Goal: Communication & Community: Answer question/provide support

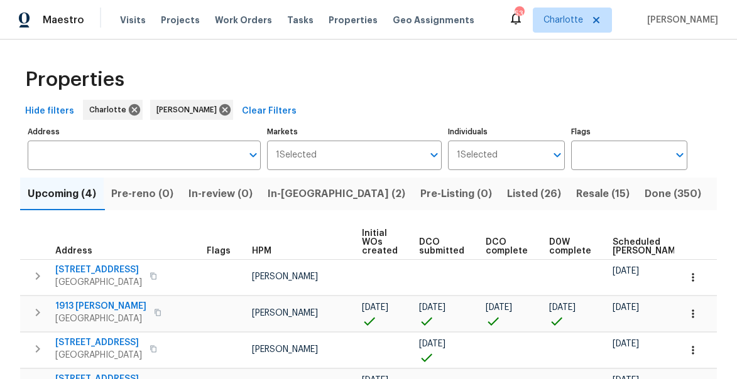
scroll to position [77, 0]
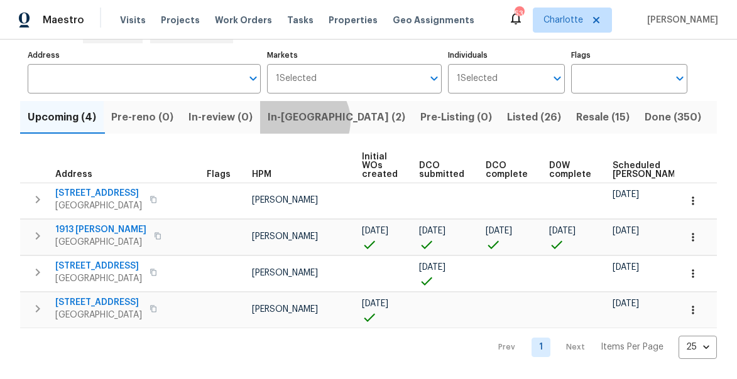
click at [307, 121] on span "In-reno (2)" at bounding box center [337, 118] width 138 height 18
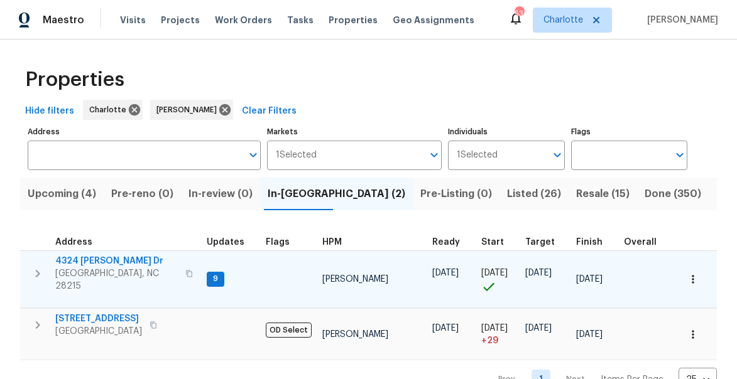
click at [185, 270] on icon "button" at bounding box center [189, 274] width 8 height 8
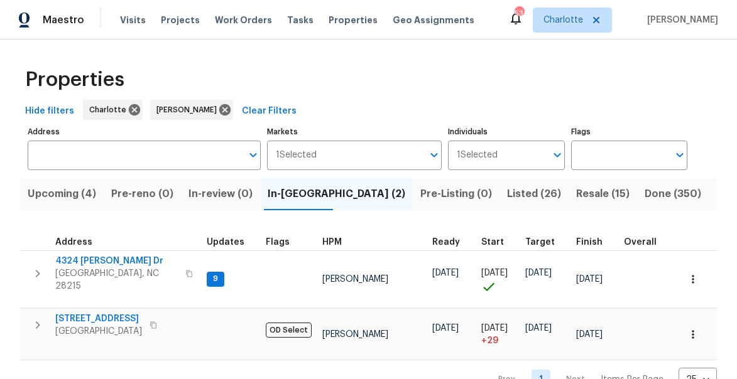
click at [71, 192] on span "Upcoming (4)" at bounding box center [62, 194] width 68 height 18
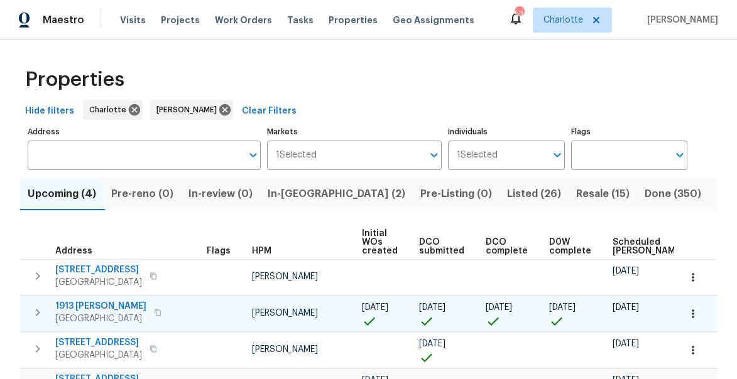
click at [79, 308] on span "1913 Nigel Ct" at bounding box center [100, 306] width 91 height 13
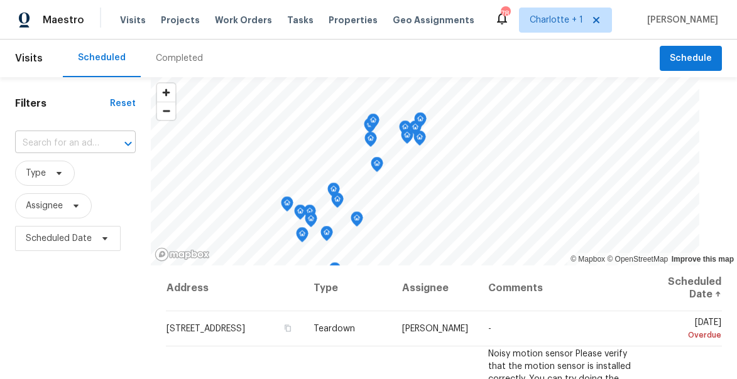
click at [48, 141] on input "text" at bounding box center [57, 143] width 85 height 19
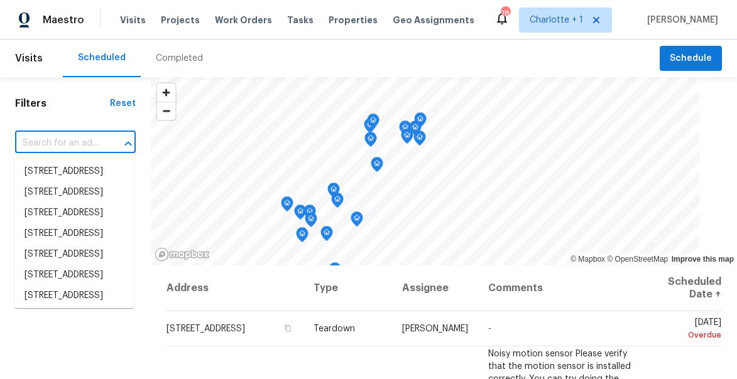
paste input "4324 Dianne Dr Charlotte NC 28215"
type input "4324 Dianne Dr Charlotte NC 28215"
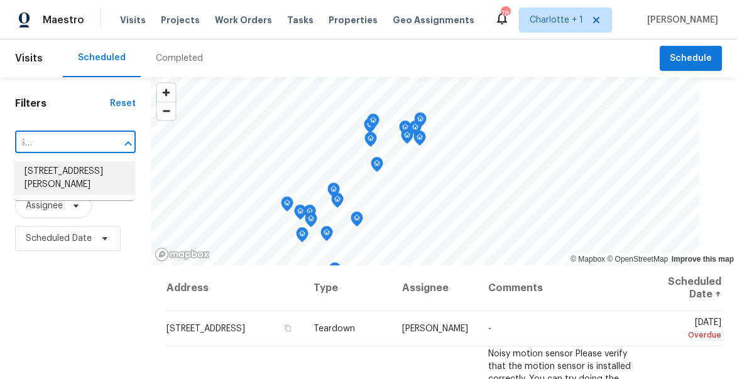
click at [62, 173] on li "4324 Dianne Dr, Charlotte, NC 28215" at bounding box center [74, 178] width 120 height 34
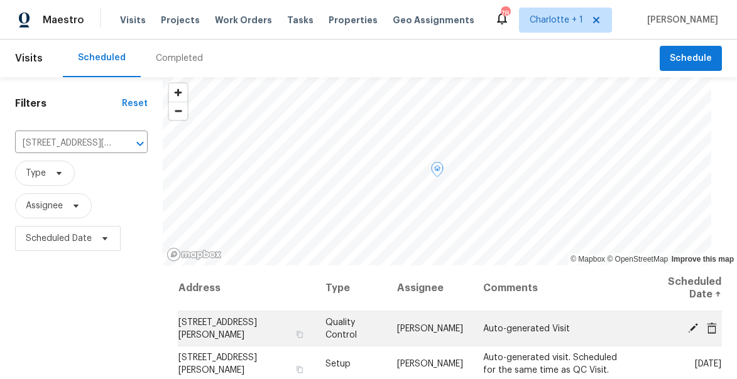
click at [695, 330] on icon at bounding box center [692, 327] width 11 height 11
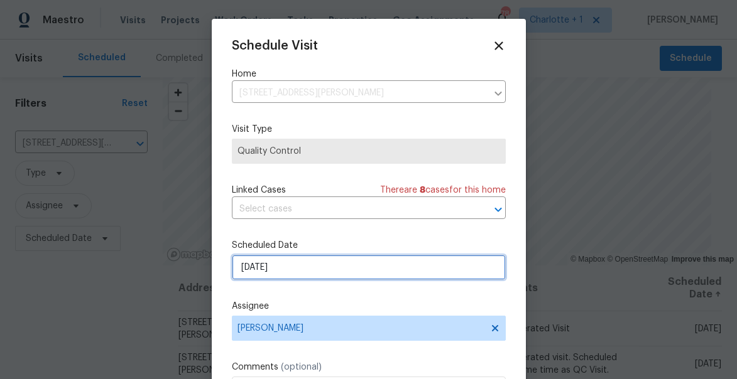
click at [310, 271] on input "[DATE]" at bounding box center [369, 267] width 274 height 25
select select "9"
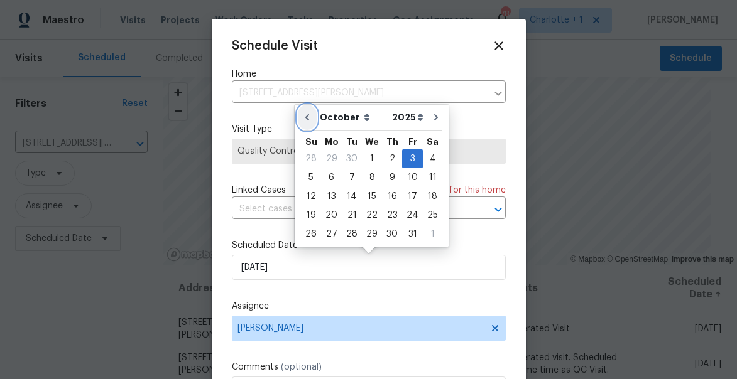
click at [307, 117] on icon "Go to previous month" at bounding box center [307, 117] width 10 height 10
type input "9/10/2025"
select select "8"
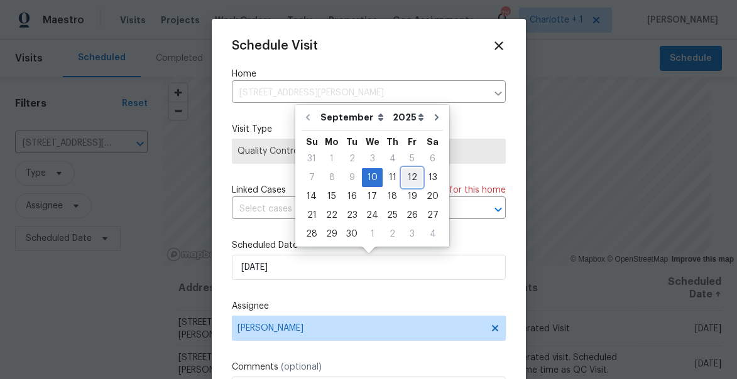
click at [409, 174] on div "12" at bounding box center [412, 178] width 20 height 18
type input "[DATE]"
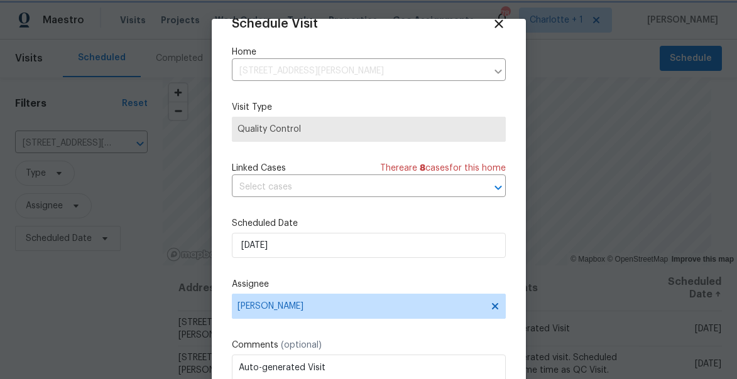
scroll to position [98, 0]
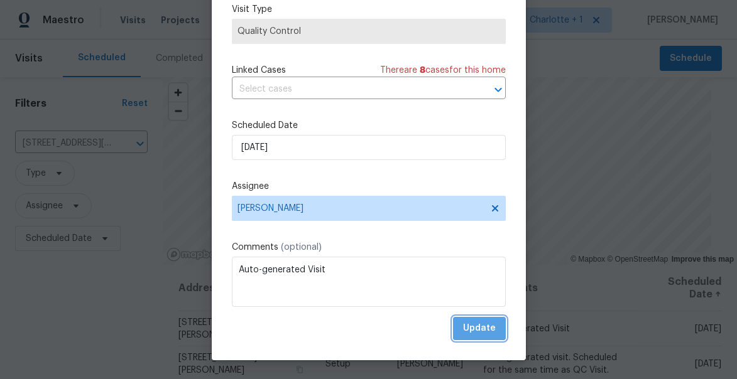
click at [484, 326] on span "Update" at bounding box center [479, 329] width 33 height 16
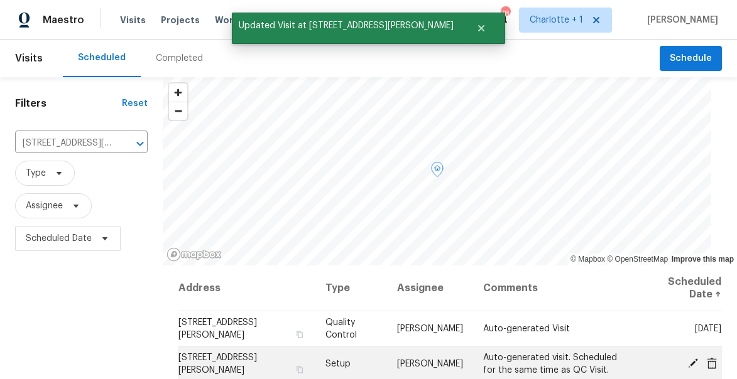
click at [695, 364] on icon at bounding box center [692, 362] width 11 height 11
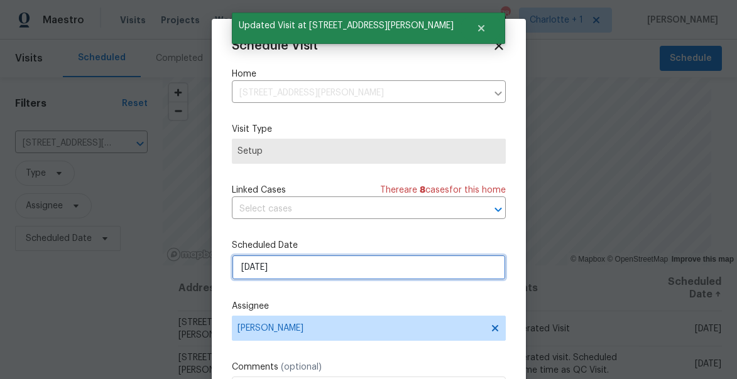
click at [352, 266] on input "[DATE]" at bounding box center [369, 267] width 274 height 25
select select "9"
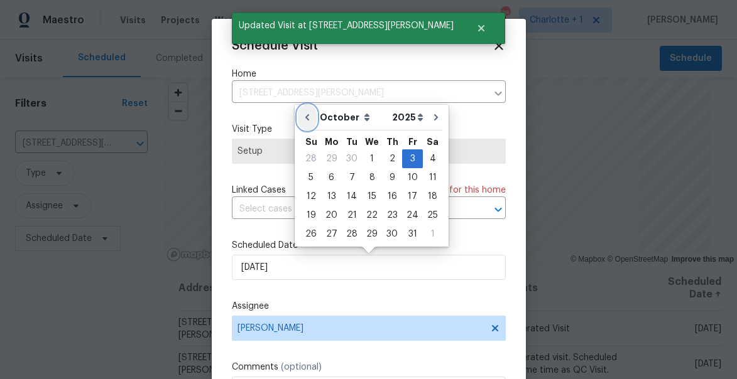
click at [304, 115] on icon "Go to previous month" at bounding box center [307, 117] width 10 height 10
type input "9/10/2025"
select select "8"
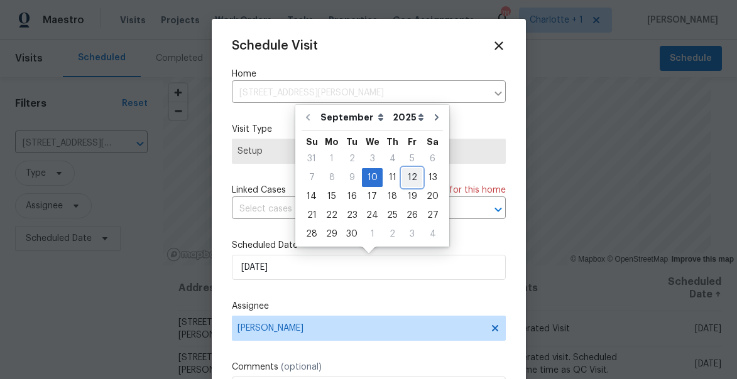
click at [410, 177] on div "12" at bounding box center [412, 178] width 20 height 18
type input "[DATE]"
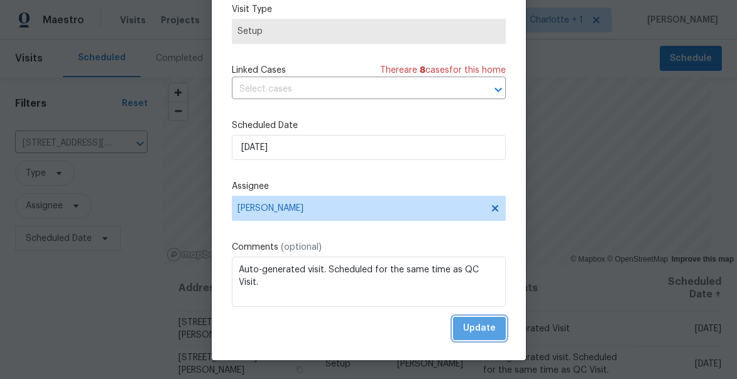
click at [489, 330] on span "Update" at bounding box center [479, 329] width 33 height 16
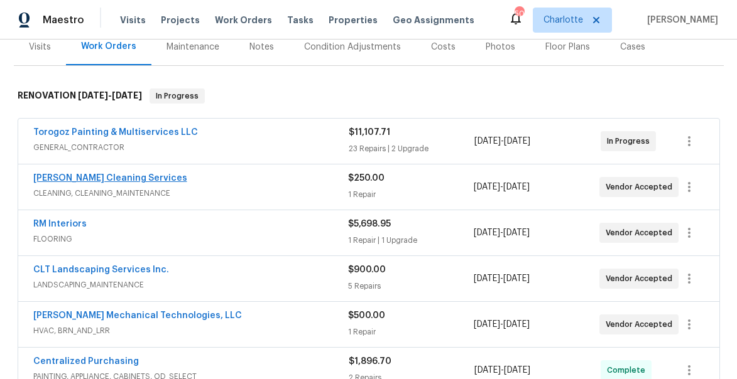
scroll to position [221, 0]
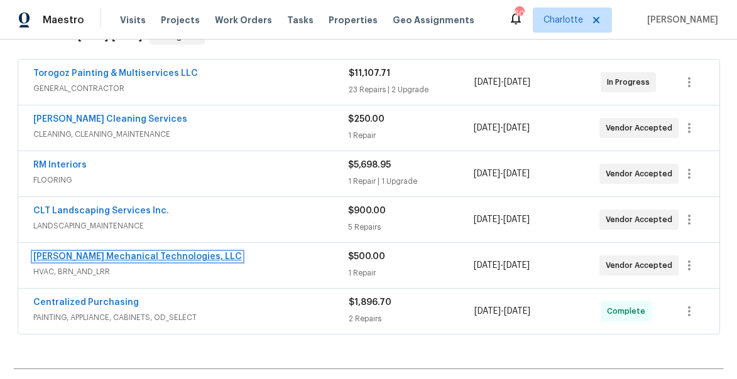
click at [104, 259] on link "[PERSON_NAME] Mechanical Technologies, LLC" at bounding box center [137, 256] width 209 height 9
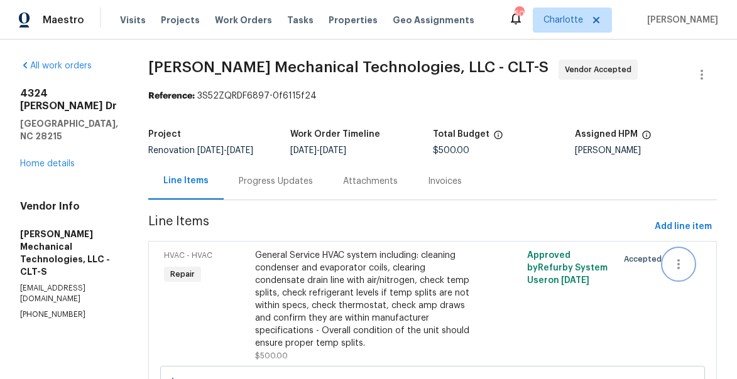
click at [680, 268] on icon "button" at bounding box center [678, 264] width 3 height 10
click at [487, 190] on div at bounding box center [368, 189] width 737 height 379
click at [49, 160] on link "Home details" at bounding box center [47, 164] width 55 height 9
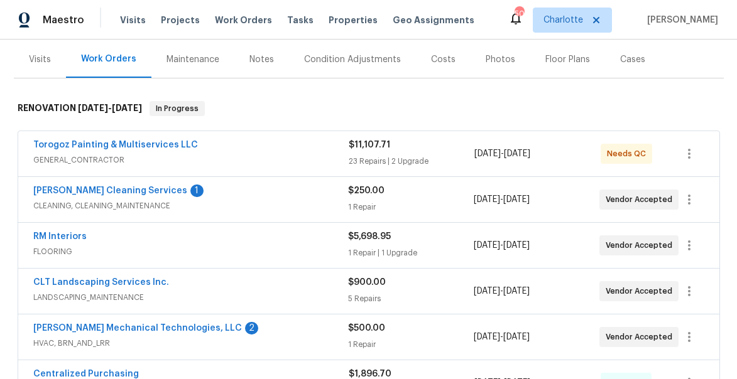
scroll to position [193, 0]
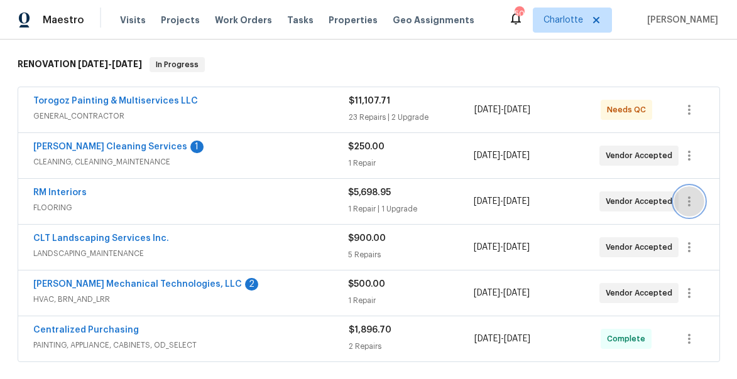
click at [690, 198] on icon "button" at bounding box center [688, 201] width 15 height 15
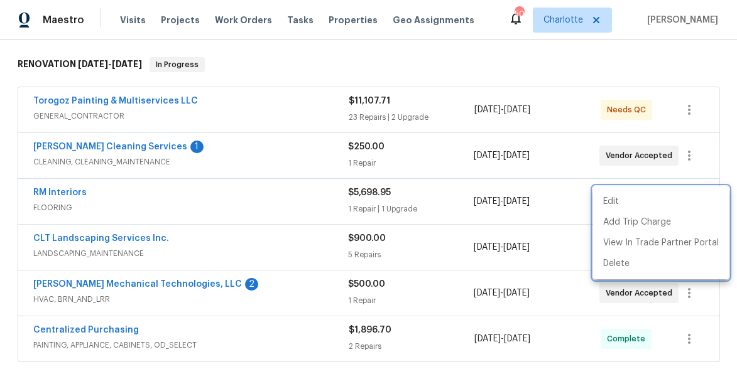
click at [384, 70] on div at bounding box center [368, 189] width 737 height 379
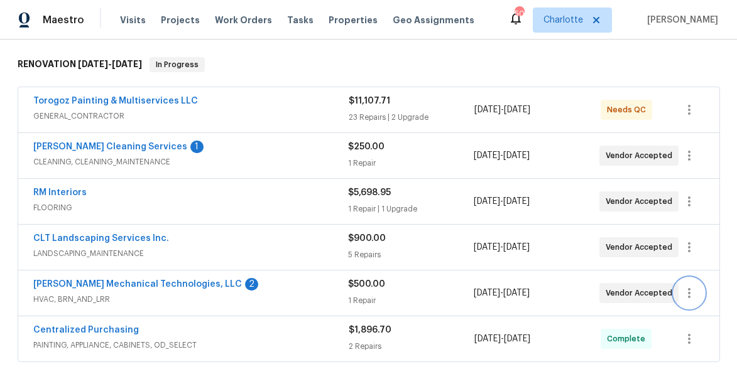
click at [694, 296] on icon "button" at bounding box center [688, 293] width 15 height 15
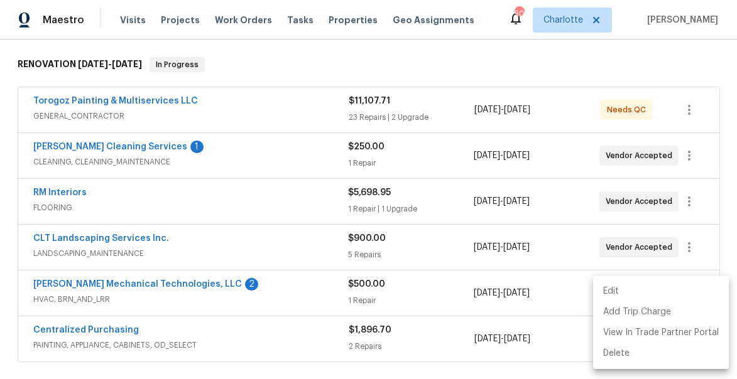
click at [614, 289] on li "Edit" at bounding box center [661, 291] width 136 height 21
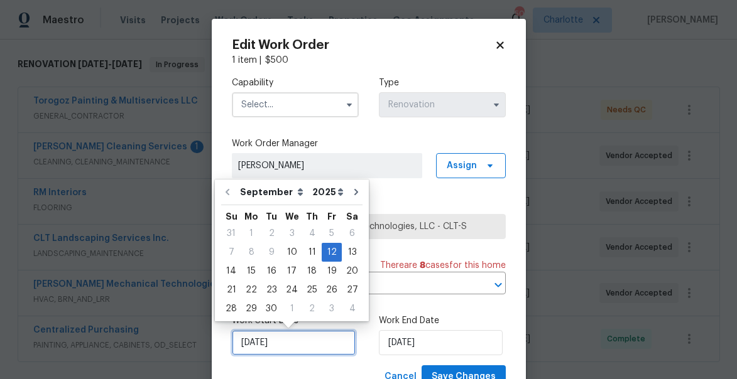
click at [286, 344] on input "[DATE]" at bounding box center [294, 342] width 124 height 25
click at [305, 251] on div "11" at bounding box center [311, 253] width 19 height 18
type input "[DATE]"
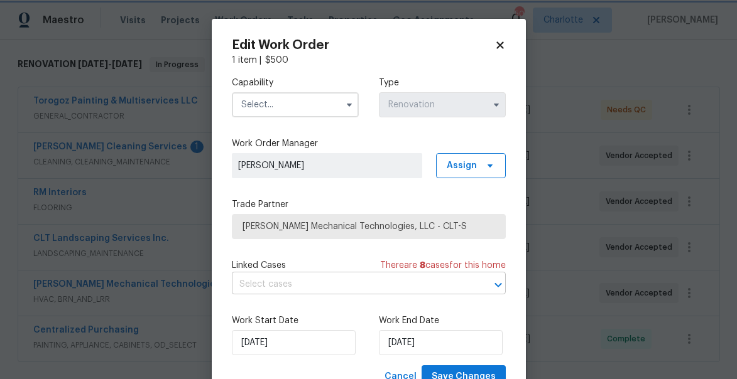
scroll to position [48, 0]
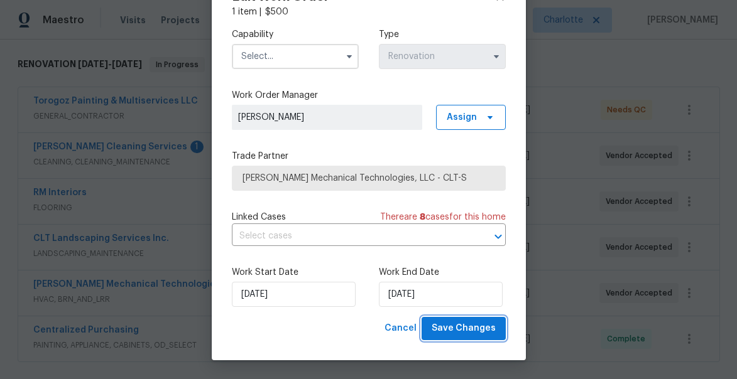
click at [474, 332] on span "Save Changes" at bounding box center [463, 329] width 64 height 16
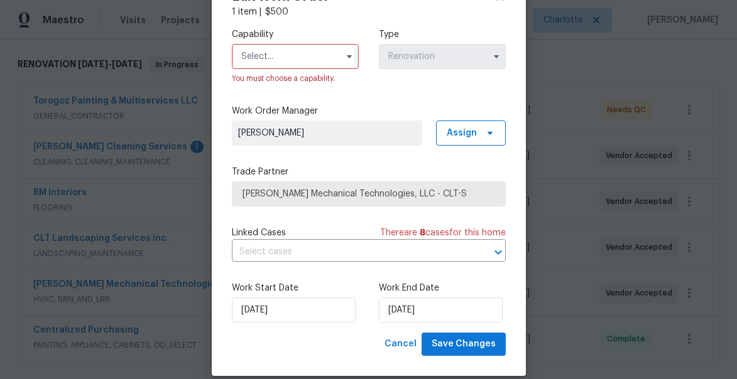
click at [304, 60] on input "text" at bounding box center [295, 56] width 127 height 25
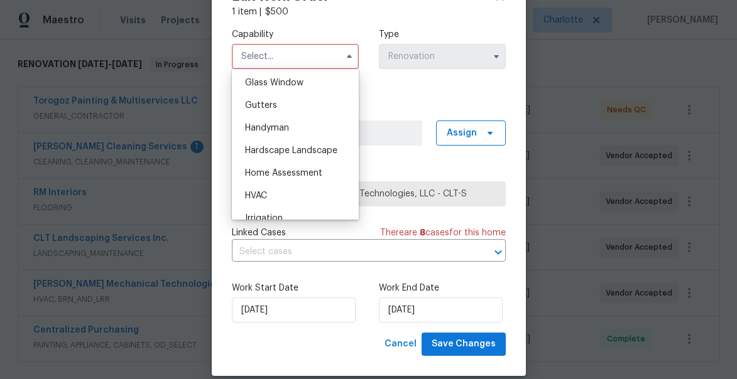
scroll to position [663, 0]
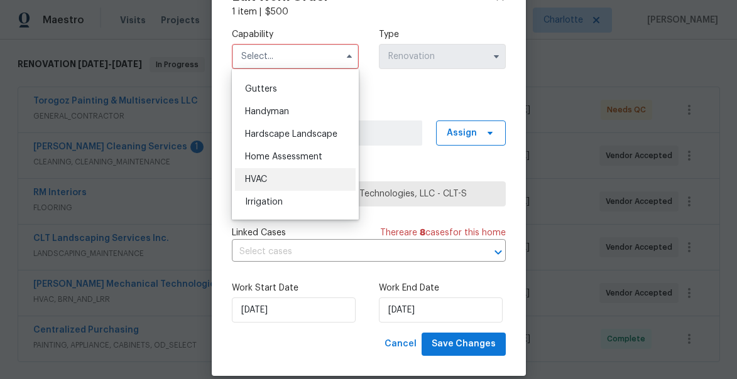
click at [272, 178] on div "HVAC" at bounding box center [295, 179] width 121 height 23
type input "HVAC"
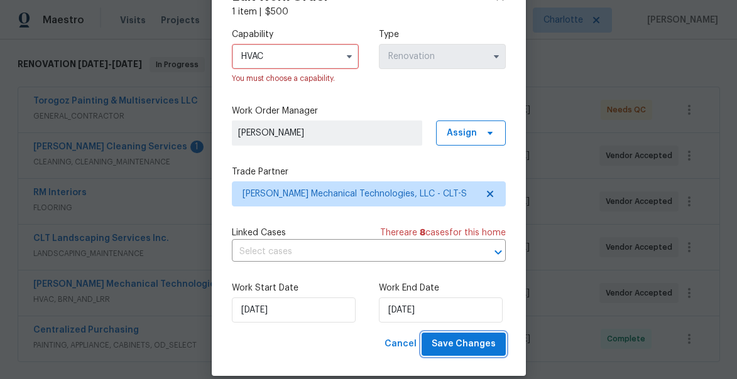
click at [467, 348] on span "Save Changes" at bounding box center [463, 345] width 64 height 16
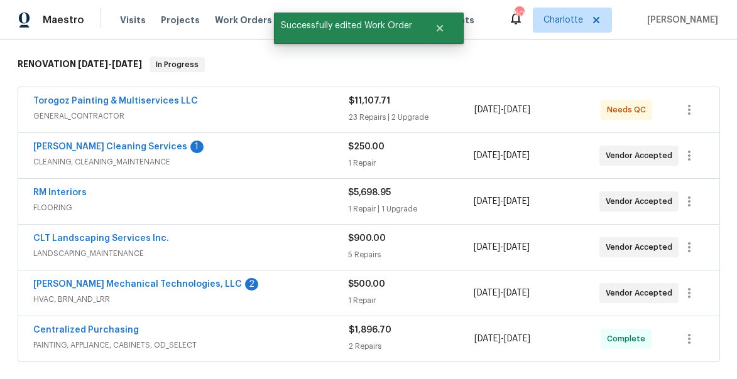
scroll to position [0, 0]
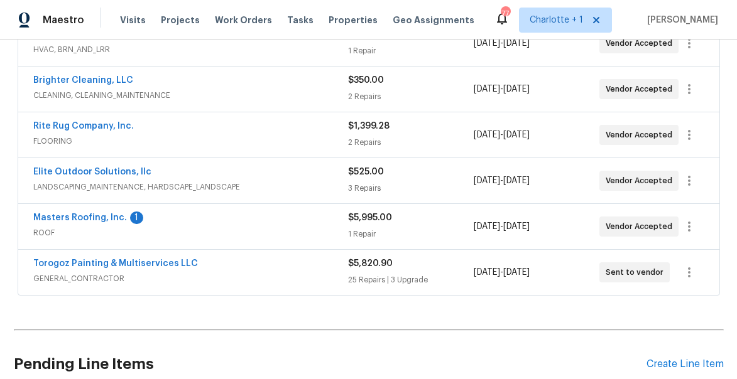
scroll to position [267, 0]
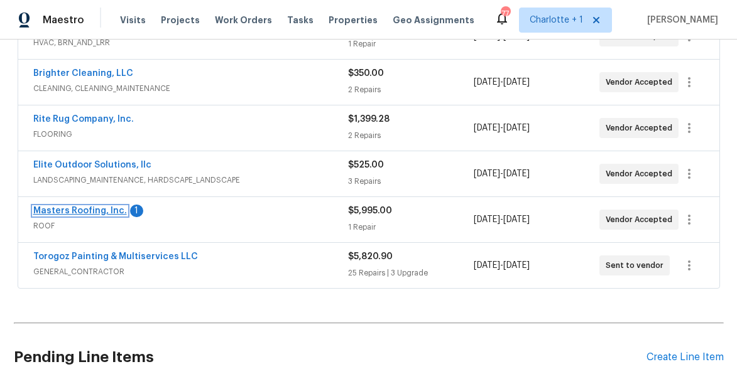
click at [84, 210] on link "Masters Roofing, Inc." at bounding box center [80, 211] width 94 height 9
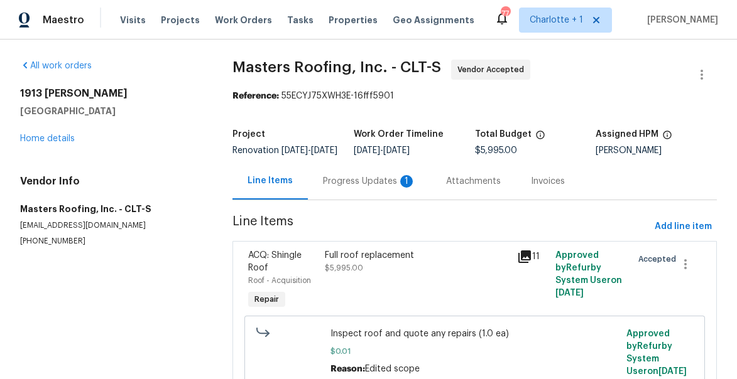
click at [366, 186] on div "Progress Updates 1" at bounding box center [369, 181] width 93 height 13
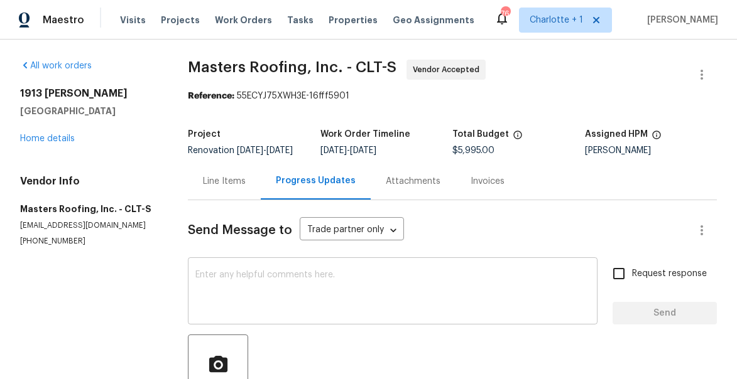
click at [258, 288] on textarea at bounding box center [392, 293] width 394 height 44
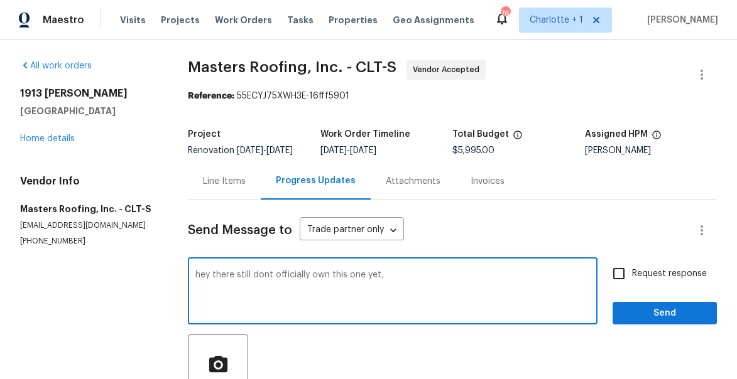
click at [239, 285] on textarea "hey there still dont officially own this one yet," at bounding box center [392, 293] width 394 height 44
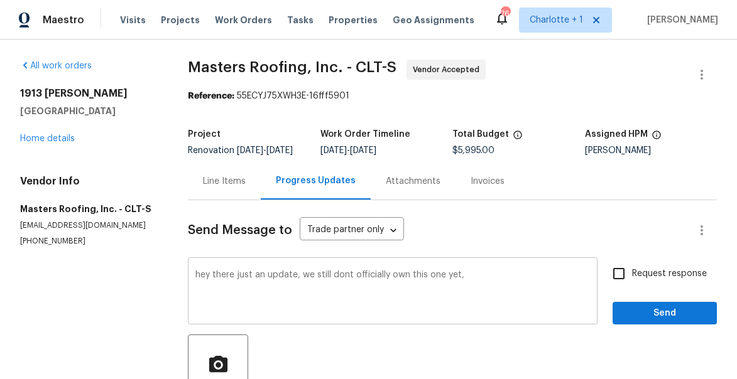
click at [480, 279] on div "hey there just an update, we still dont officially own this one yet, x ​" at bounding box center [393, 293] width 410 height 64
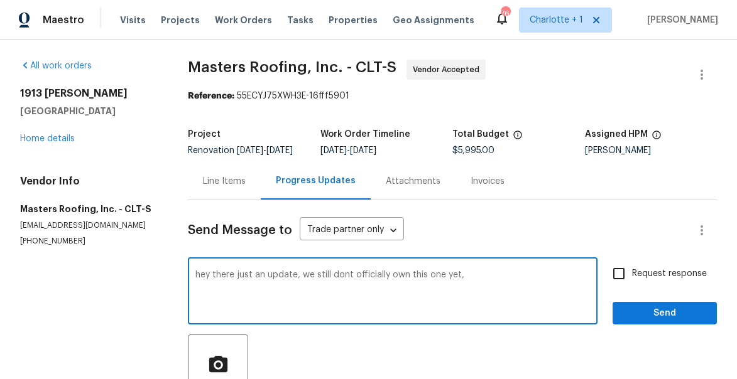
click at [481, 280] on textarea "hey there just an update, we still dont officially own this one yet," at bounding box center [392, 293] width 394 height 44
type textarea "hey there just an update, we still dont officially own this one yet, hopefully …"
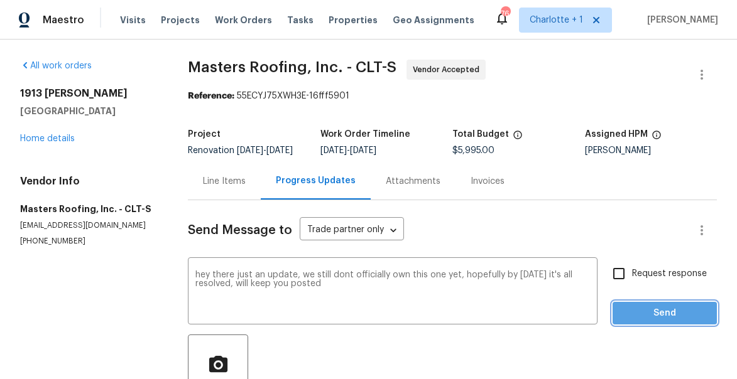
click at [685, 322] on span "Send" at bounding box center [664, 314] width 84 height 16
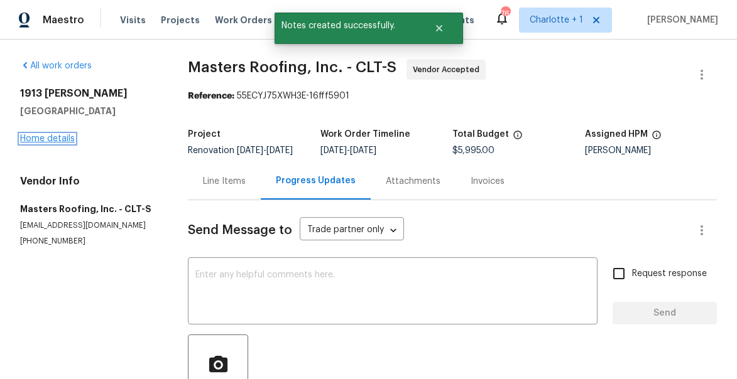
click at [55, 136] on link "Home details" at bounding box center [47, 138] width 55 height 9
